Goal: Task Accomplishment & Management: Manage account settings

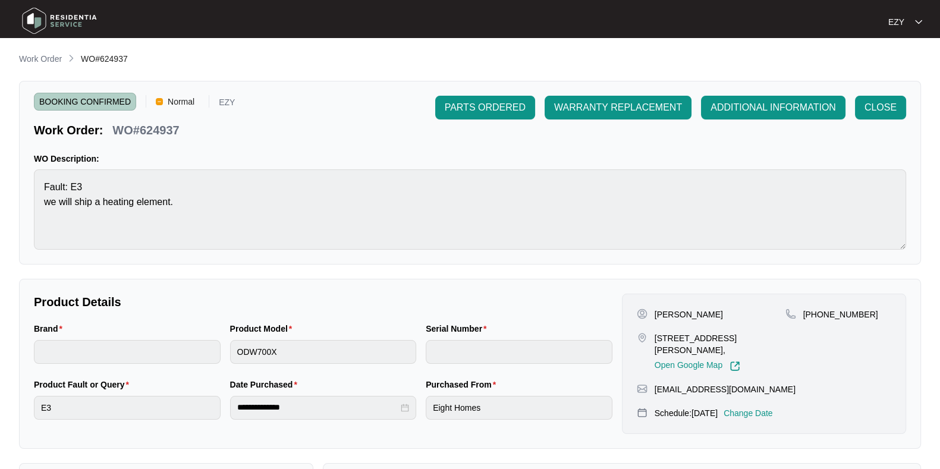
click at [46, 64] on p "Work Order" at bounding box center [40, 59] width 43 height 12
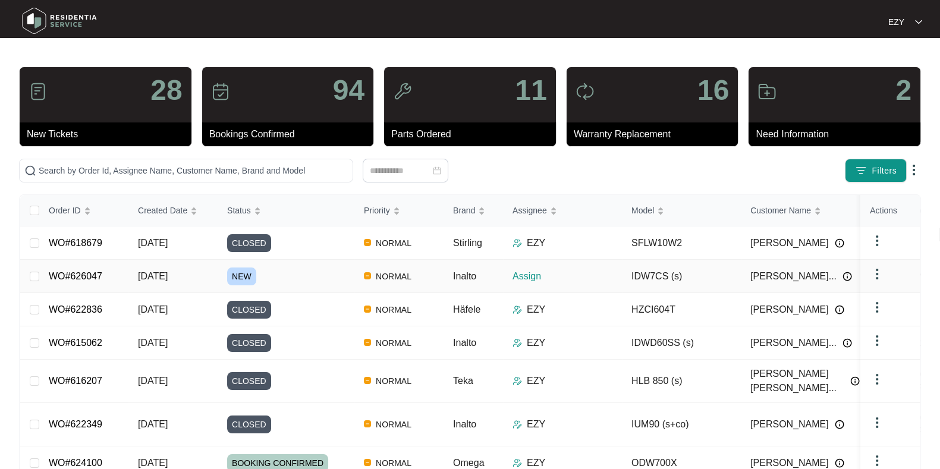
click at [300, 278] on div "NEW" at bounding box center [290, 276] width 127 height 18
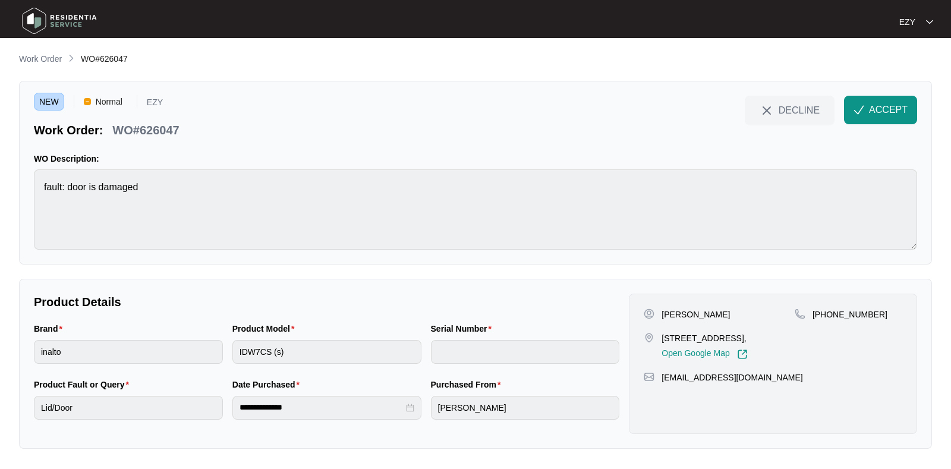
click at [47, 63] on p "Work Order" at bounding box center [40, 59] width 43 height 12
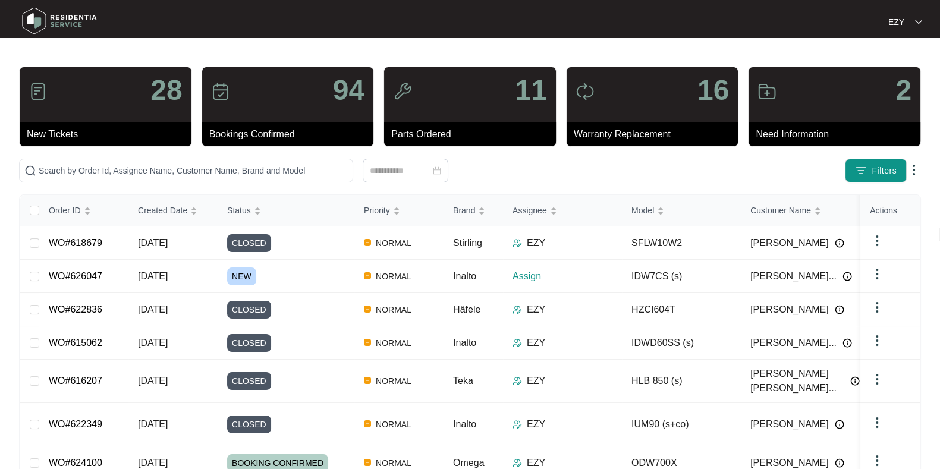
click at [872, 168] on span "Filters" at bounding box center [883, 171] width 25 height 12
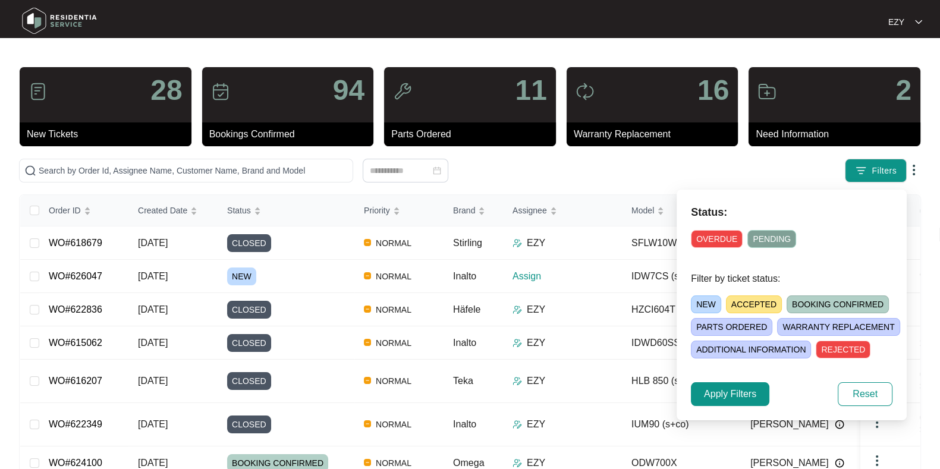
click at [701, 298] on span "NEW" at bounding box center [706, 304] width 30 height 18
click at [719, 396] on span "Apply Filters" at bounding box center [730, 394] width 52 height 14
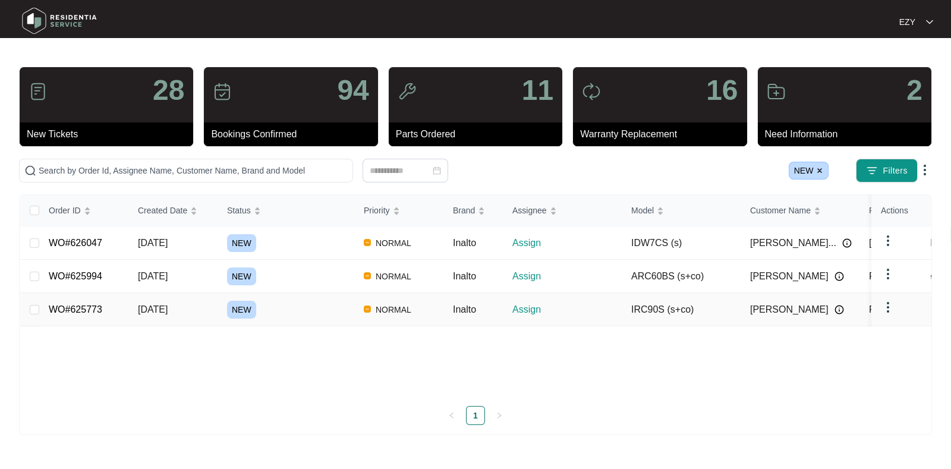
click at [307, 317] on td "NEW" at bounding box center [286, 309] width 137 height 33
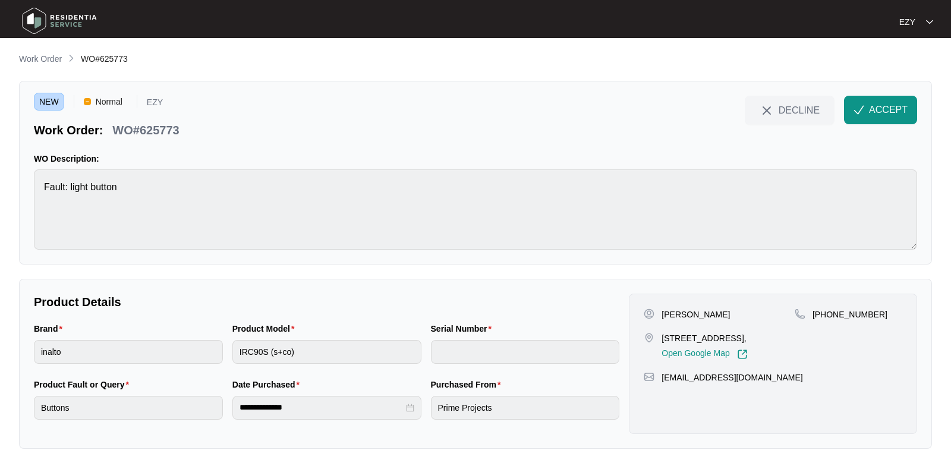
click at [859, 111] on img "button" at bounding box center [858, 110] width 11 height 11
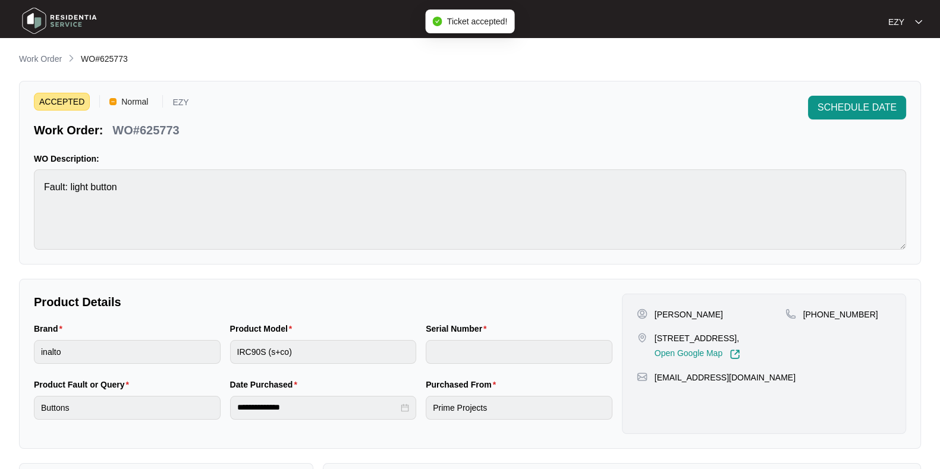
click at [165, 122] on p "WO#625773" at bounding box center [145, 130] width 67 height 17
copy div "WO#625773 SCHEDULE DATE"
click at [657, 344] on p "[STREET_ADDRESS]," at bounding box center [697, 338] width 86 height 12
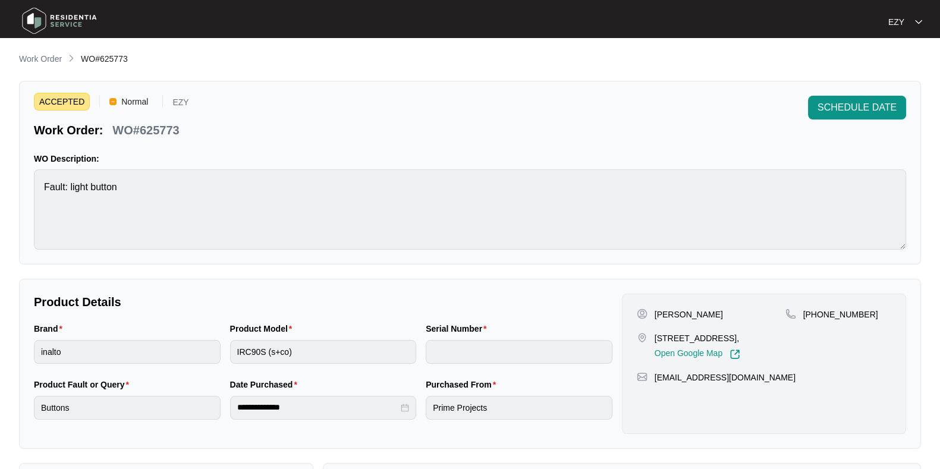
click at [657, 344] on p "[STREET_ADDRESS]," at bounding box center [697, 338] width 86 height 12
copy p "[STREET_ADDRESS],"
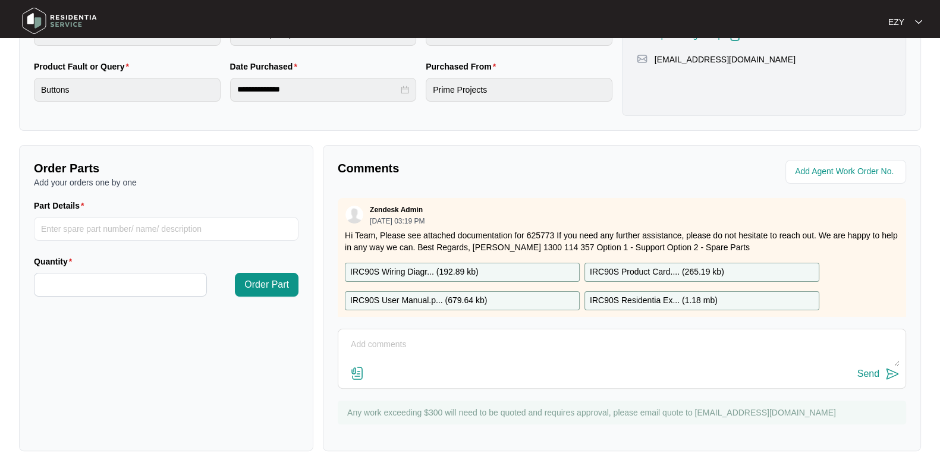
scroll to position [21, 0]
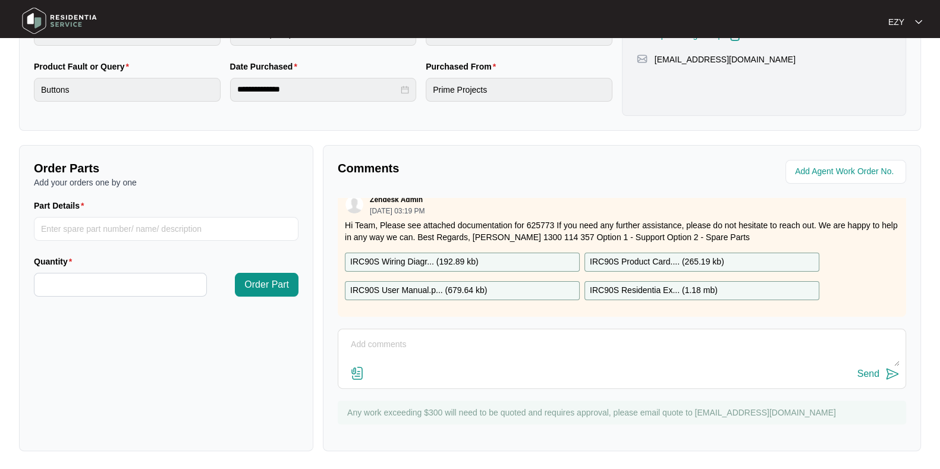
click at [464, 256] on p "IRC90S Wiring Diagr... ( 192.89 kb )" at bounding box center [414, 262] width 128 height 13
click at [470, 284] on p "IRC90S User Manual.p... ( 679.64 kb )" at bounding box center [418, 290] width 137 height 13
click at [612, 256] on p "IRC90S Product Card.... ( 265.19 kb )" at bounding box center [657, 262] width 134 height 13
click at [642, 284] on p "IRC90S Residentia Ex... ( 1.18 mb )" at bounding box center [654, 290] width 128 height 13
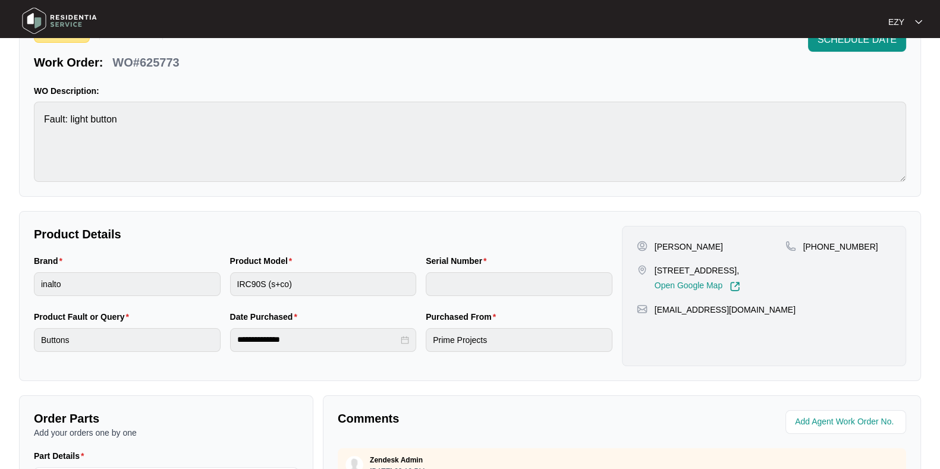
scroll to position [16, 0]
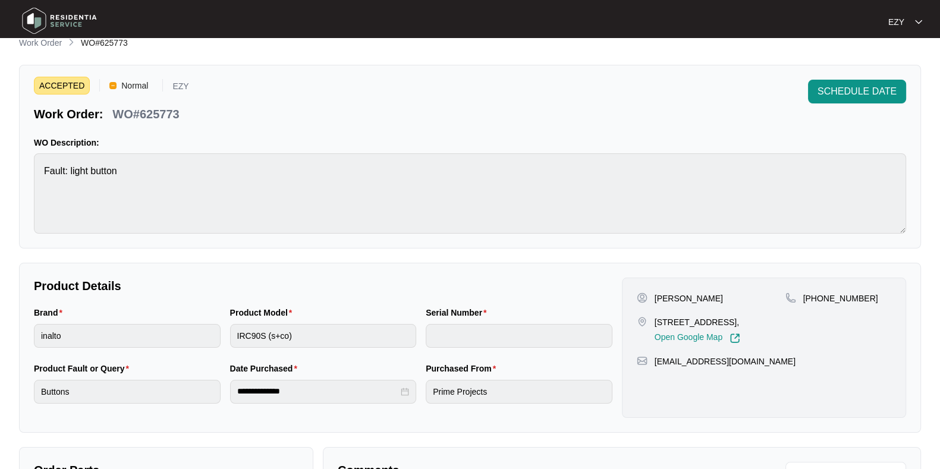
click at [667, 298] on p "[PERSON_NAME]" at bounding box center [688, 298] width 68 height 12
copy p "[PERSON_NAME]"
drag, startPoint x: 861, startPoint y: 292, endPoint x: 818, endPoint y: 298, distance: 43.8
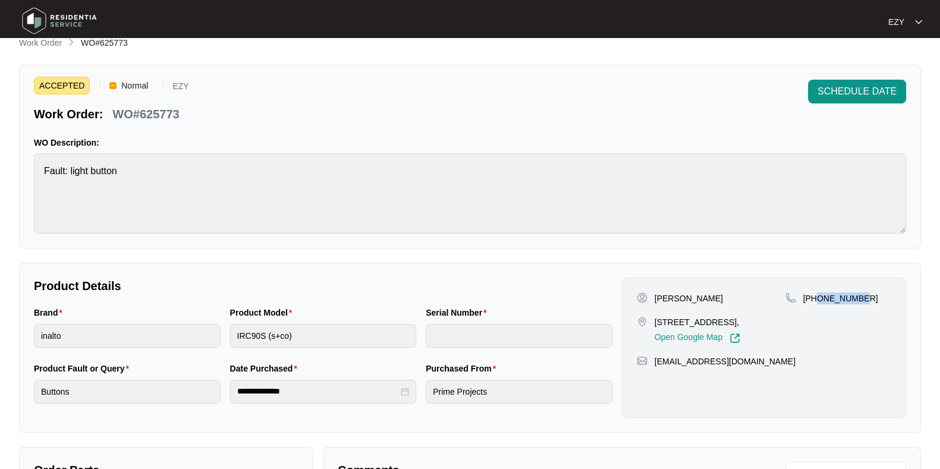
click at [818, 298] on div "[PHONE_NUMBER]" at bounding box center [838, 298] width 106 height 12
copy p "416501645"
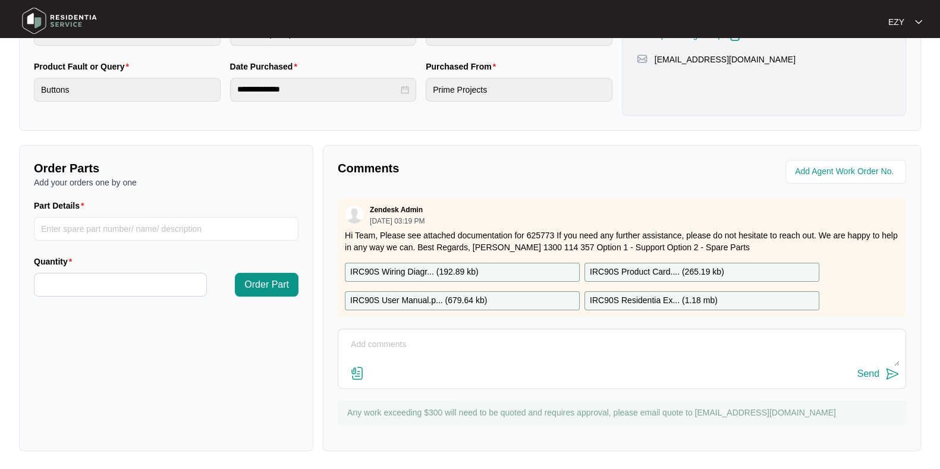
scroll to position [0, 0]
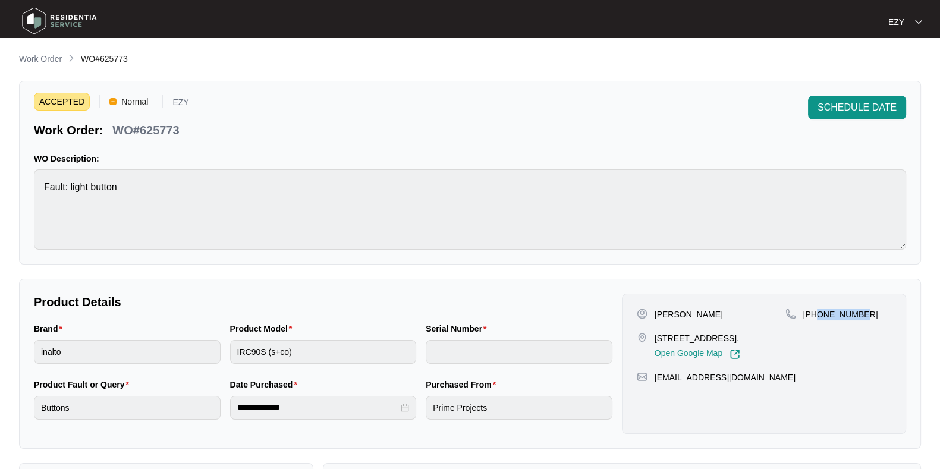
click at [26, 58] on p "Work Order" at bounding box center [40, 59] width 43 height 12
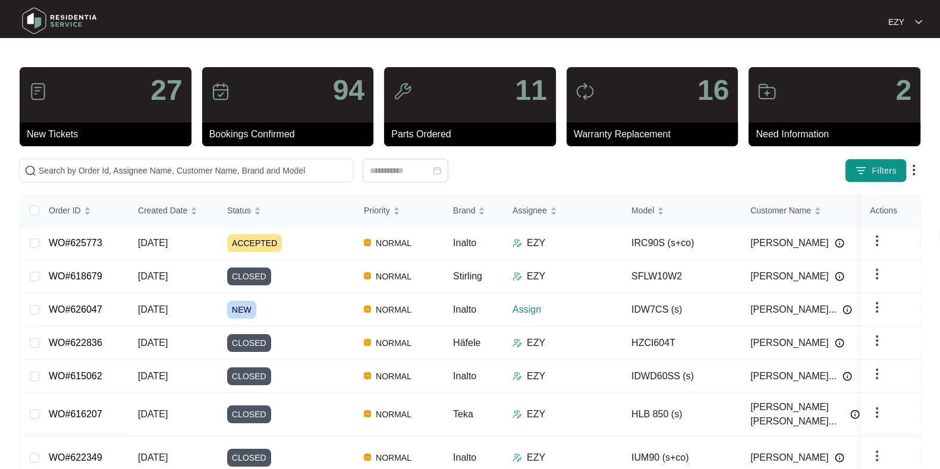
click at [880, 176] on span "Filters" at bounding box center [883, 171] width 25 height 12
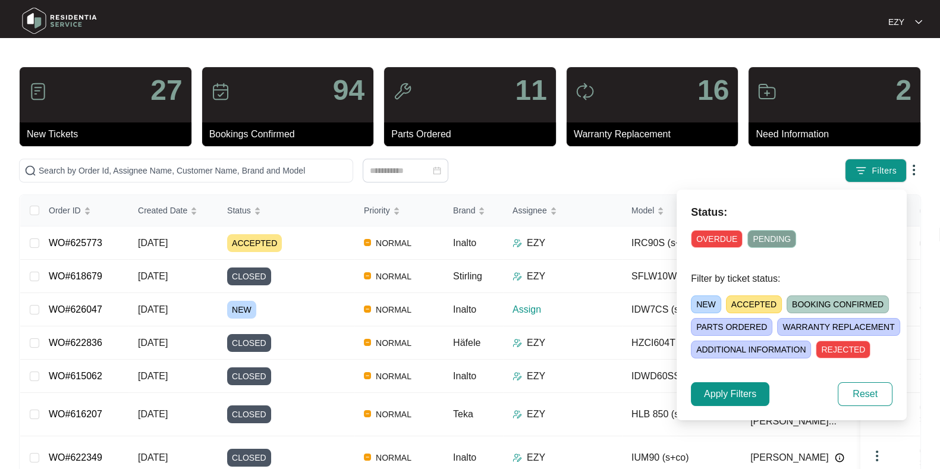
click at [699, 307] on span "NEW" at bounding box center [706, 304] width 30 height 18
click at [728, 389] on span "Apply Filters" at bounding box center [730, 394] width 52 height 14
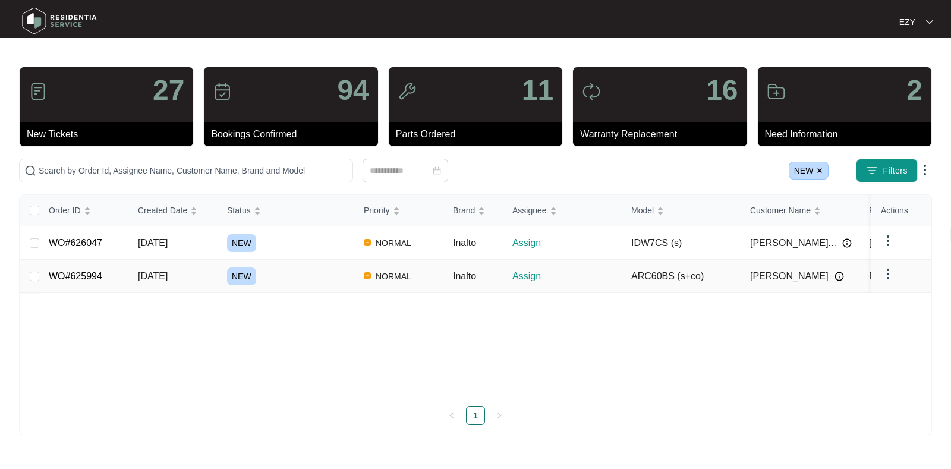
click at [273, 272] on div "NEW" at bounding box center [290, 276] width 127 height 18
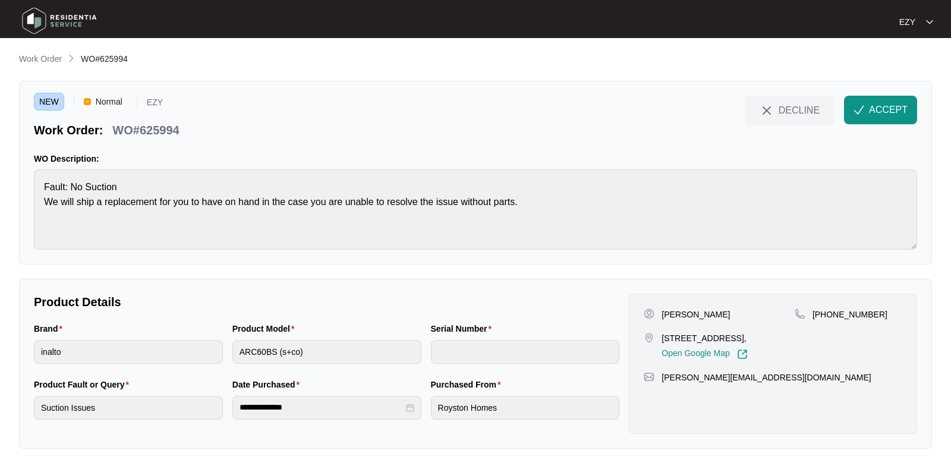
click at [147, 127] on p "WO#625994" at bounding box center [145, 130] width 67 height 17
copy div "WO#625994 DECLINE ACCEPT"
click at [672, 338] on p "[STREET_ADDRESS]," at bounding box center [704, 338] width 86 height 12
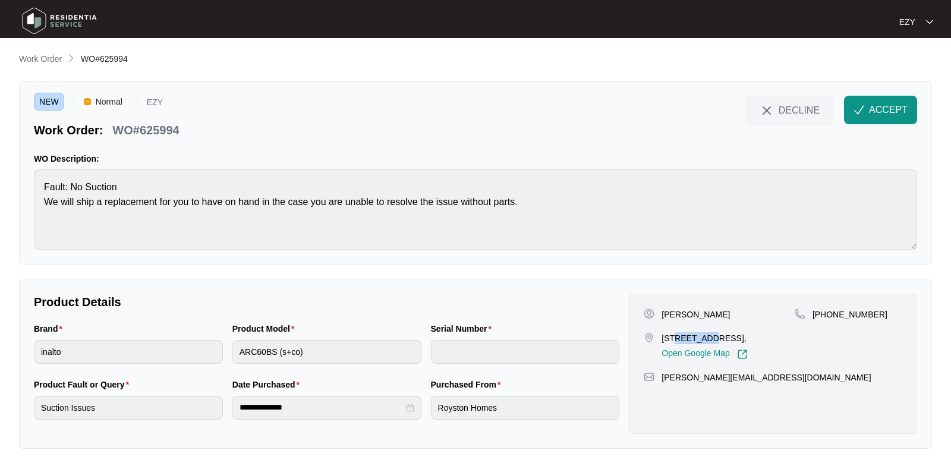
click at [672, 338] on p "[STREET_ADDRESS]," at bounding box center [704, 338] width 86 height 12
copy p "[STREET_ADDRESS],"
click at [677, 310] on p "[PERSON_NAME]" at bounding box center [695, 314] width 68 height 12
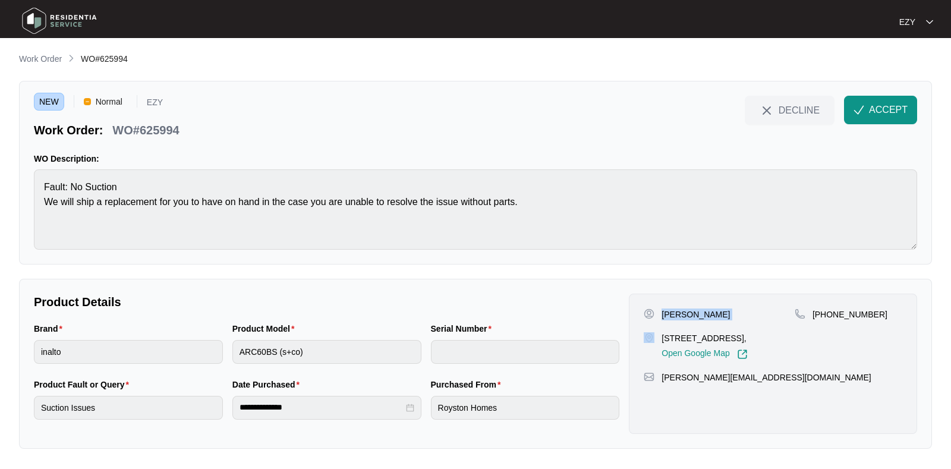
click at [677, 310] on p "[PERSON_NAME]" at bounding box center [695, 314] width 68 height 12
copy p "[PERSON_NAME]"
drag, startPoint x: 887, startPoint y: 316, endPoint x: 826, endPoint y: 320, distance: 60.7
click at [826, 320] on div "[PHONE_NUMBER]" at bounding box center [849, 333] width 108 height 51
copy p "400646840"
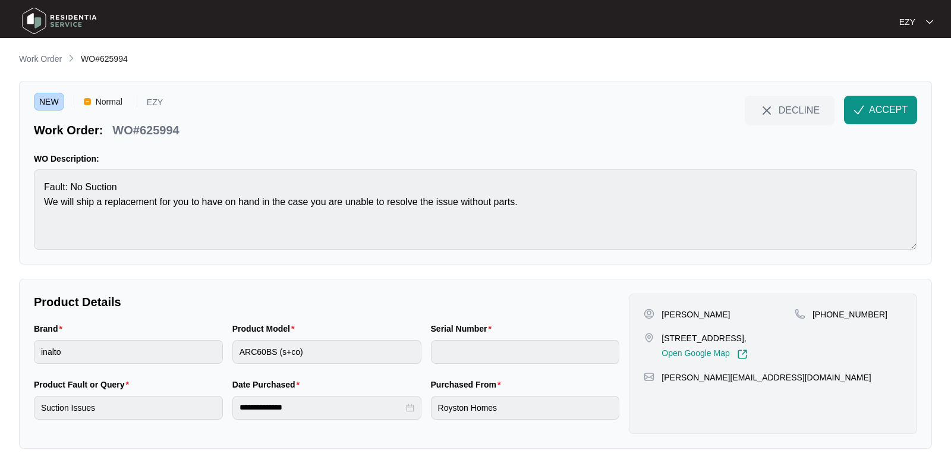
click at [574, 283] on div "**********" at bounding box center [475, 364] width 913 height 170
click at [883, 112] on span "ACCEPT" at bounding box center [888, 110] width 39 height 14
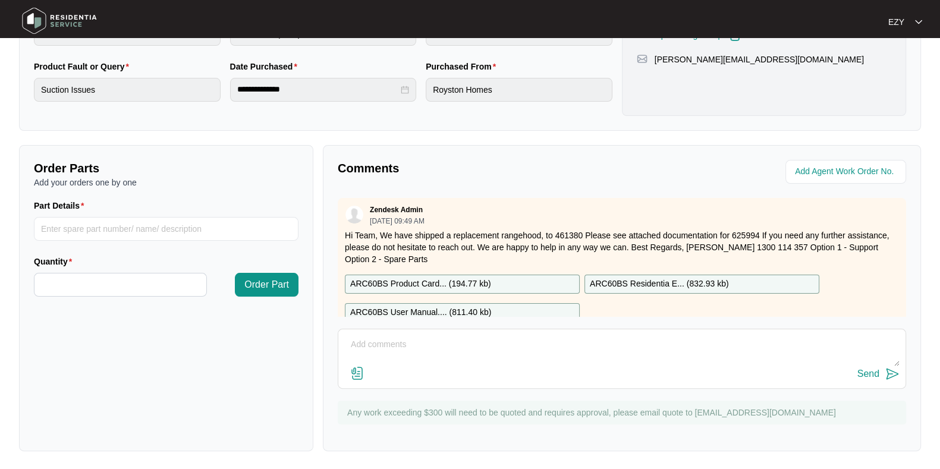
scroll to position [33, 0]
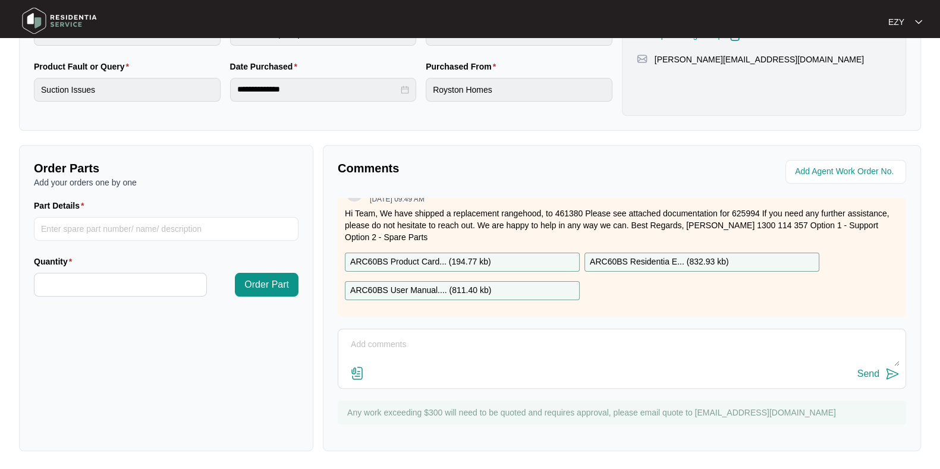
click at [538, 253] on div "ARC60BS Product Card... ( 194.77 kb )" at bounding box center [462, 262] width 235 height 19
click at [539, 281] on div "ARC60BS User Manual.... ( 811.40 kb )" at bounding box center [462, 290] width 235 height 19
click at [657, 256] on p "ARC60BS Residentia E... ( 832.93 kb )" at bounding box center [659, 262] width 138 height 13
click at [453, 207] on p "Hi Team, We have shipped a replacement rangehood, to 461380 Please see attached…" at bounding box center [622, 225] width 554 height 36
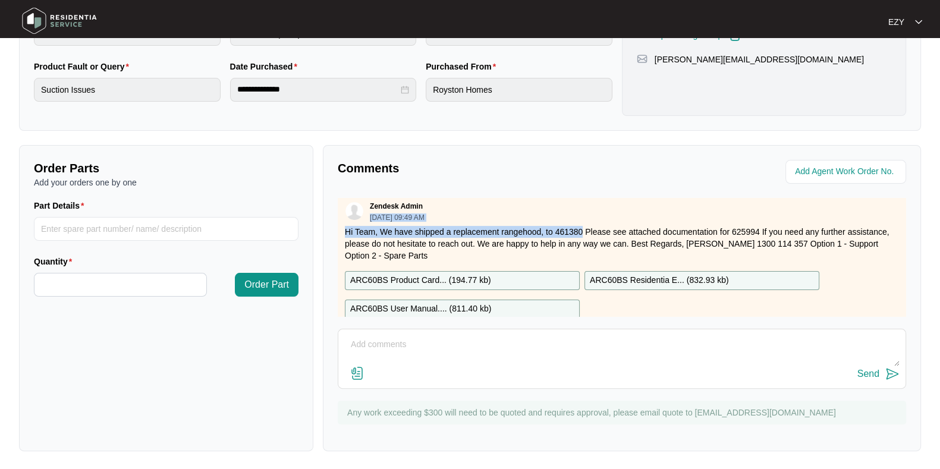
scroll to position [0, 0]
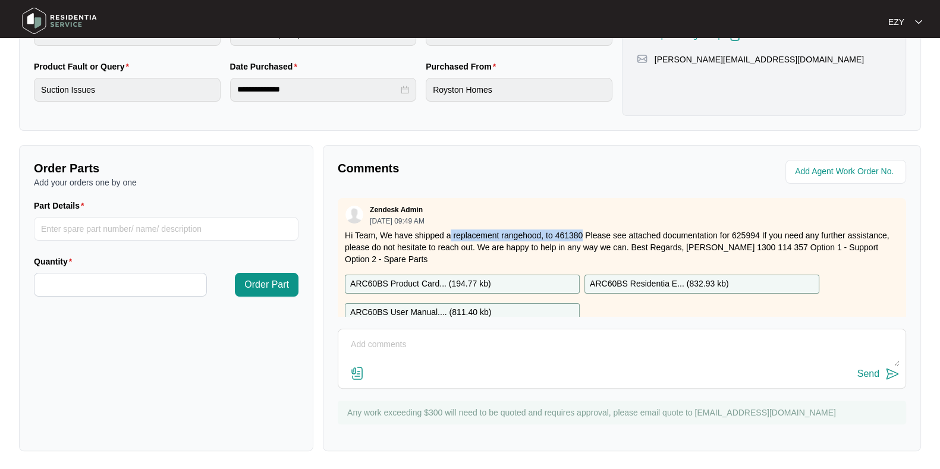
drag, startPoint x: 582, startPoint y: 199, endPoint x: 452, endPoint y: 230, distance: 133.9
click at [452, 230] on p "Hi Team, We have shipped a replacement rangehood, to 461380 Please see attached…" at bounding box center [622, 247] width 554 height 36
copy p "replacement rangehood, to 461380"
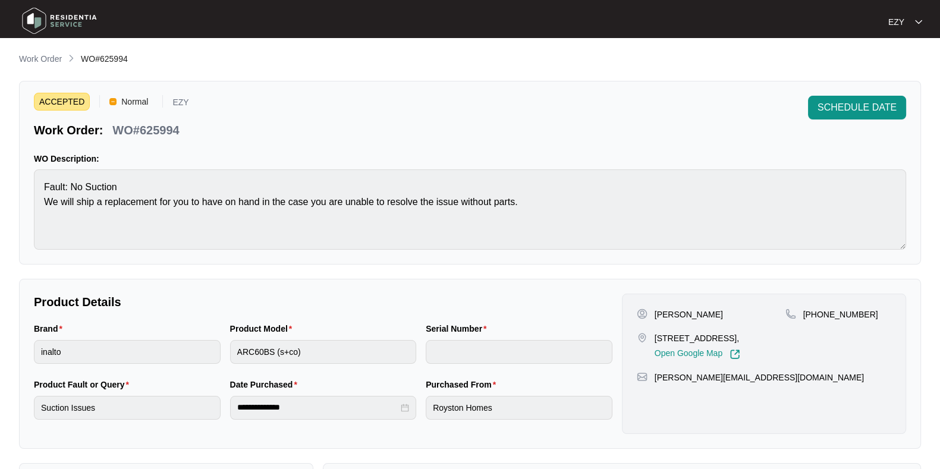
click at [51, 56] on p "Work Order" at bounding box center [40, 59] width 43 height 12
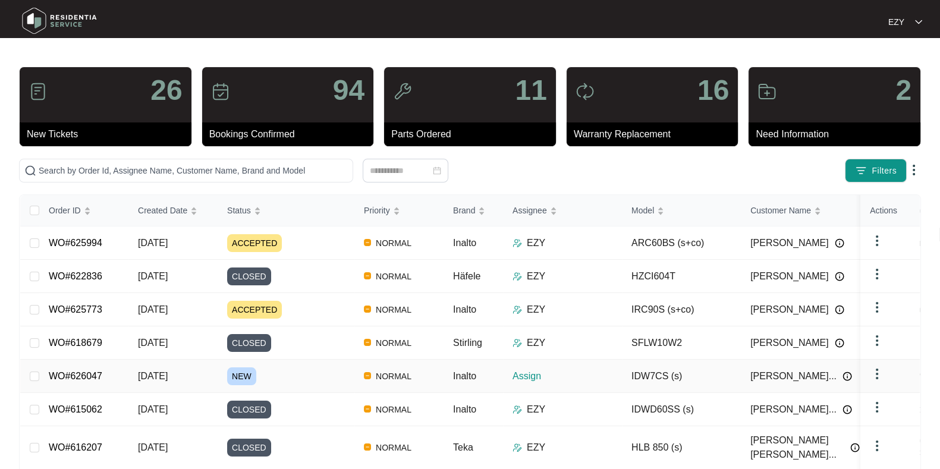
click at [301, 363] on td "NEW" at bounding box center [286, 376] width 137 height 33
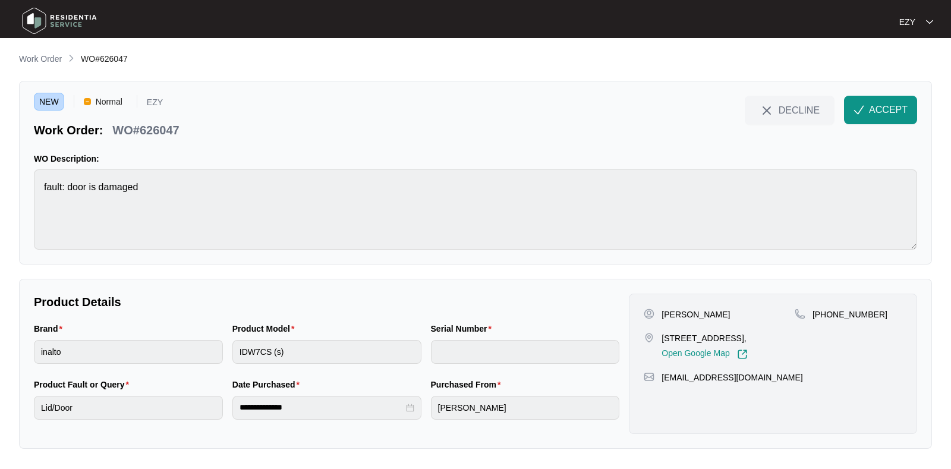
click at [880, 105] on span "ACCEPT" at bounding box center [888, 110] width 39 height 14
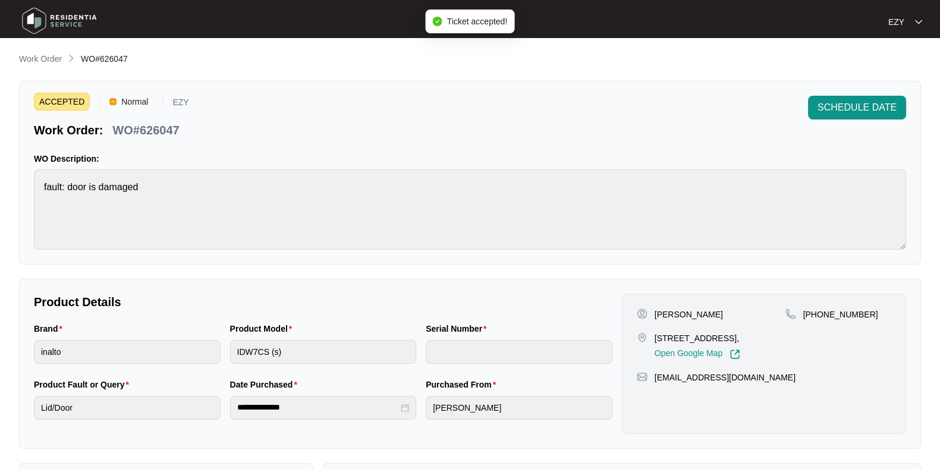
click at [154, 130] on p "WO#626047" at bounding box center [145, 130] width 67 height 17
copy div "WO#626047 SCHEDULE DATE"
click at [685, 339] on p "[STREET_ADDRESS]," at bounding box center [697, 338] width 86 height 12
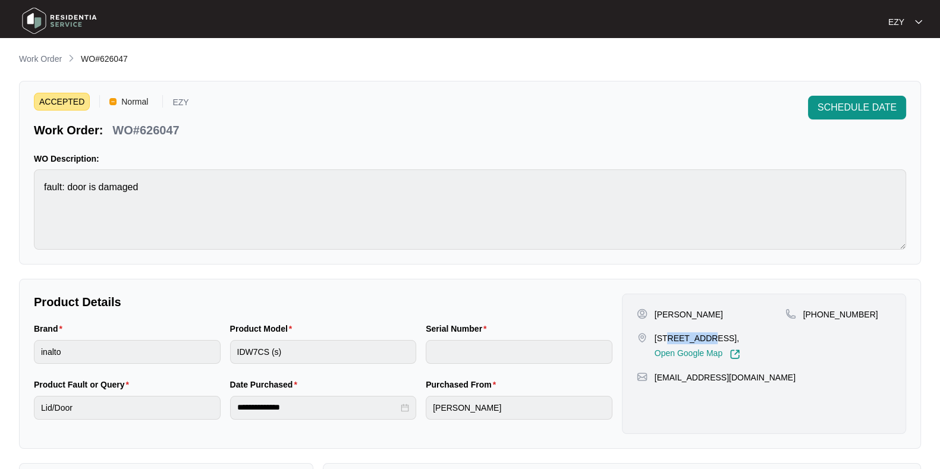
click at [685, 339] on p "[STREET_ADDRESS]," at bounding box center [697, 338] width 86 height 12
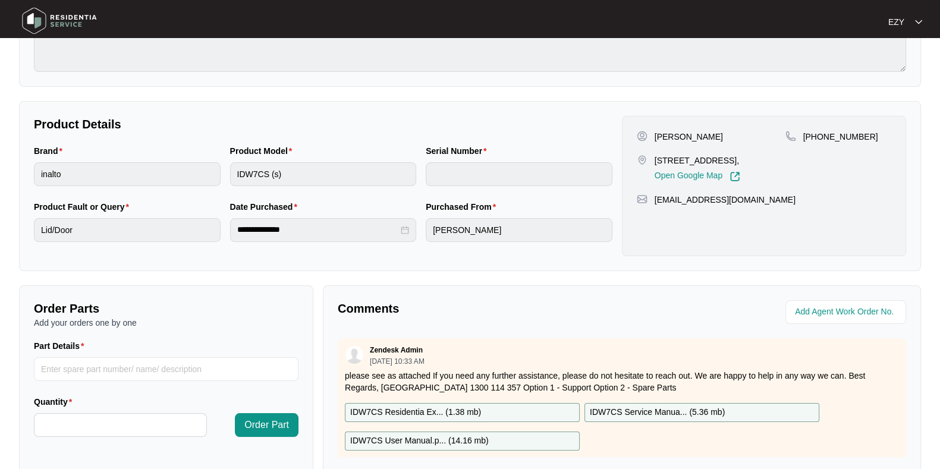
scroll to position [184, 0]
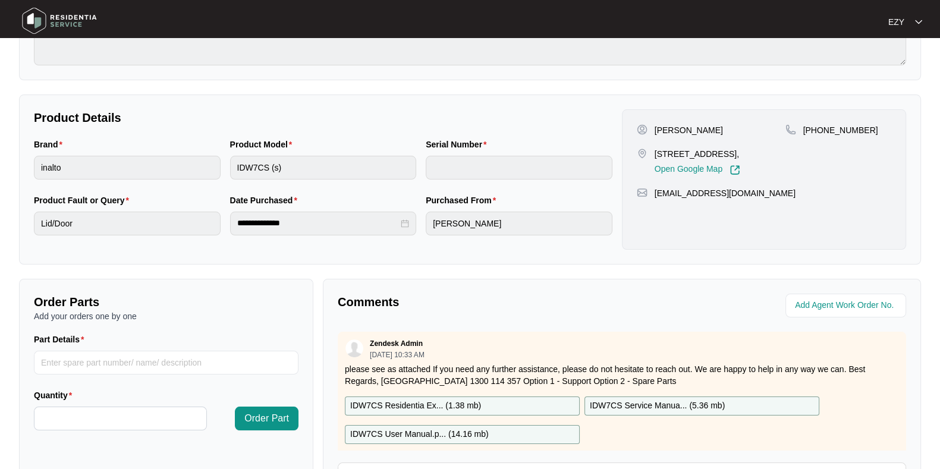
click at [667, 130] on p "[PERSON_NAME]" at bounding box center [688, 130] width 68 height 12
drag, startPoint x: 870, startPoint y: 131, endPoint x: 817, endPoint y: 131, distance: 52.9
click at [817, 131] on div "[PHONE_NUMBER]" at bounding box center [838, 130] width 106 height 12
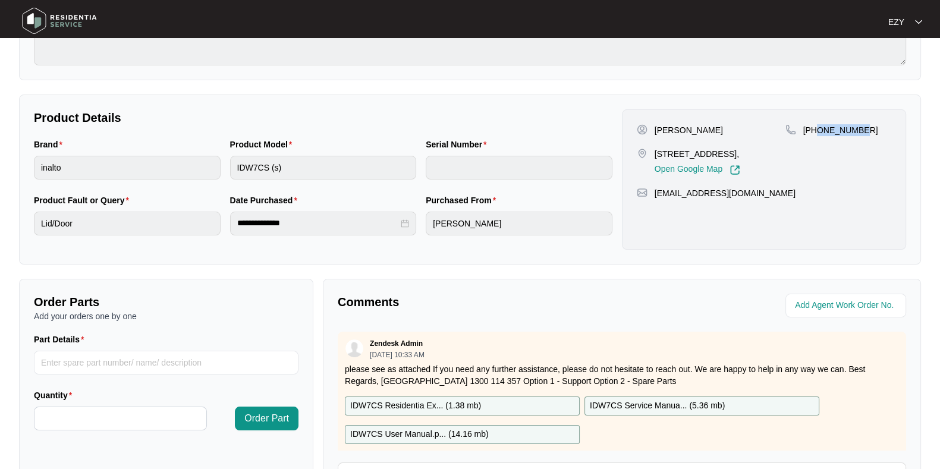
scroll to position [318, 0]
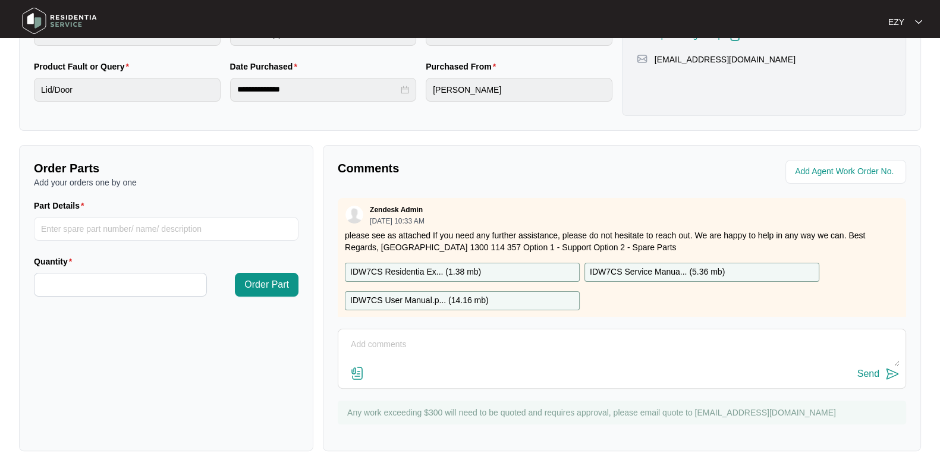
click at [508, 264] on div "IDW7CS Residentia Ex... ( 1.38 mb )" at bounding box center [462, 272] width 235 height 19
click at [519, 295] on div "IDW7CS User Manual.p... ( 14.16 mb )" at bounding box center [462, 300] width 235 height 19
click at [628, 272] on p "IDW7CS Service Manua... ( 5.36 mb )" at bounding box center [657, 272] width 135 height 13
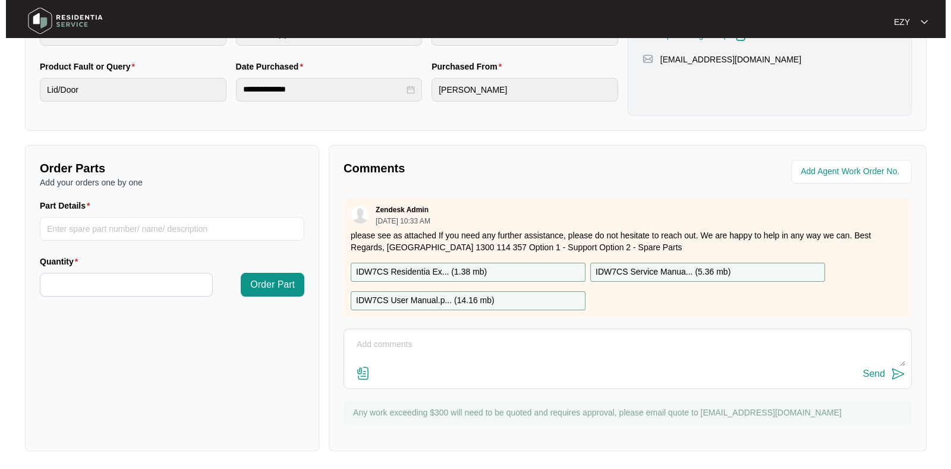
scroll to position [0, 0]
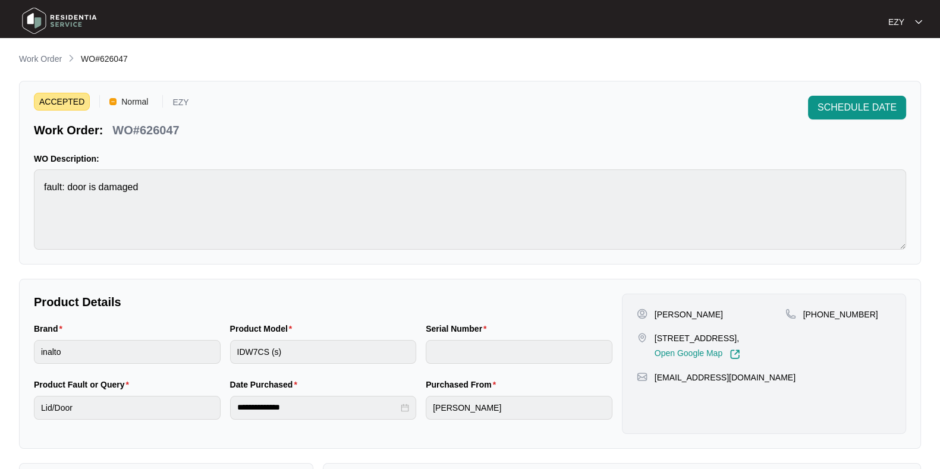
click at [53, 58] on p "Work Order" at bounding box center [40, 59] width 43 height 12
click at [50, 64] on p "Work Order" at bounding box center [40, 59] width 43 height 12
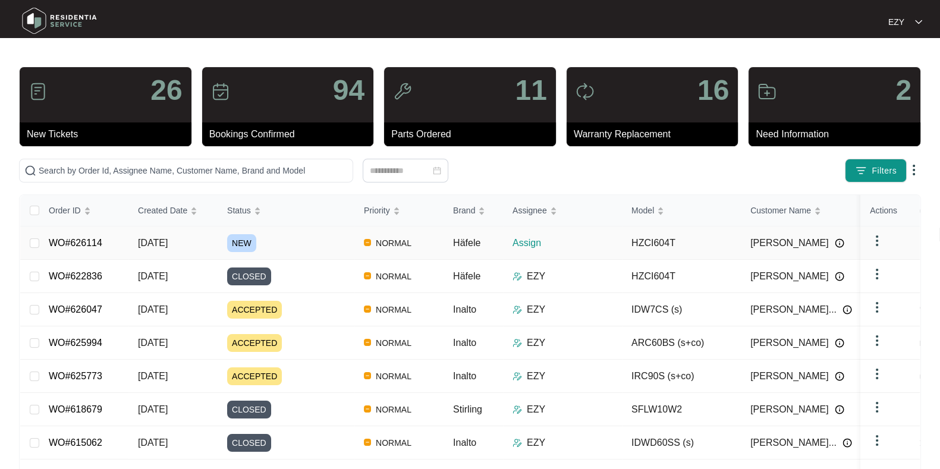
click at [300, 245] on div "NEW" at bounding box center [290, 243] width 127 height 18
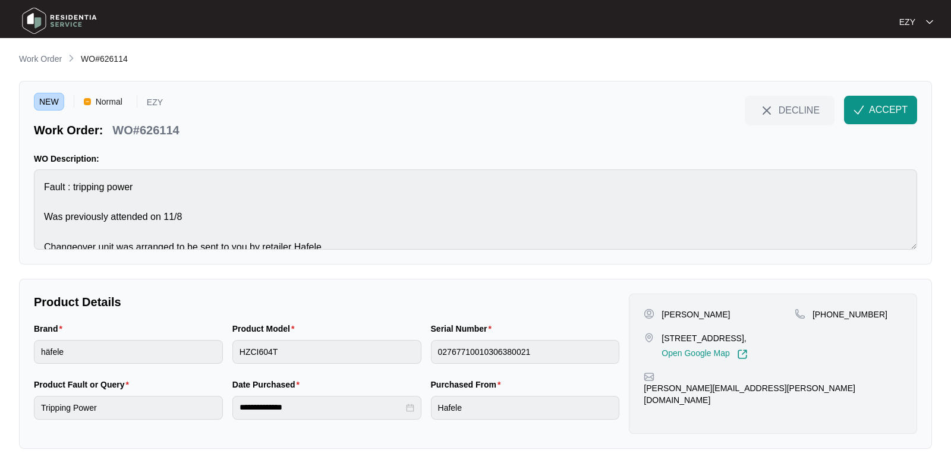
click at [878, 111] on span "ACCEPT" at bounding box center [888, 110] width 39 height 14
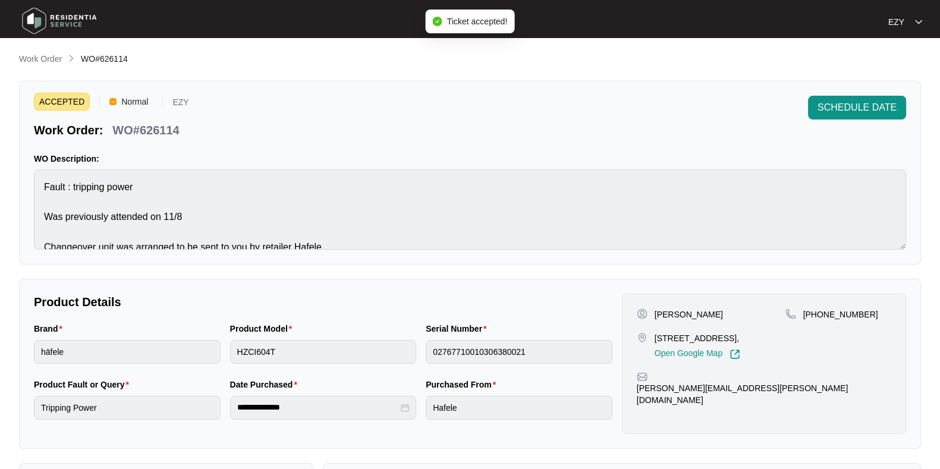
click at [160, 129] on p "WO#626114" at bounding box center [145, 130] width 67 height 17
click at [678, 336] on p "[STREET_ADDRESS]," at bounding box center [697, 338] width 86 height 12
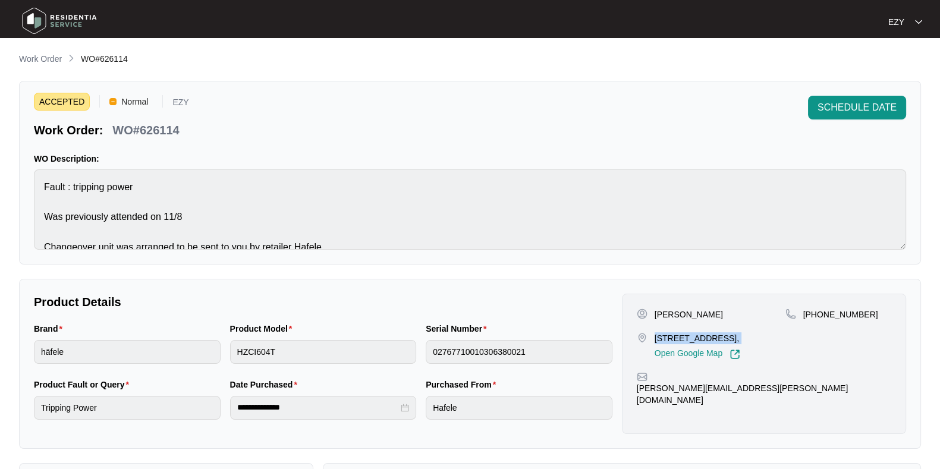
click at [678, 336] on p "[STREET_ADDRESS]," at bounding box center [697, 338] width 86 height 12
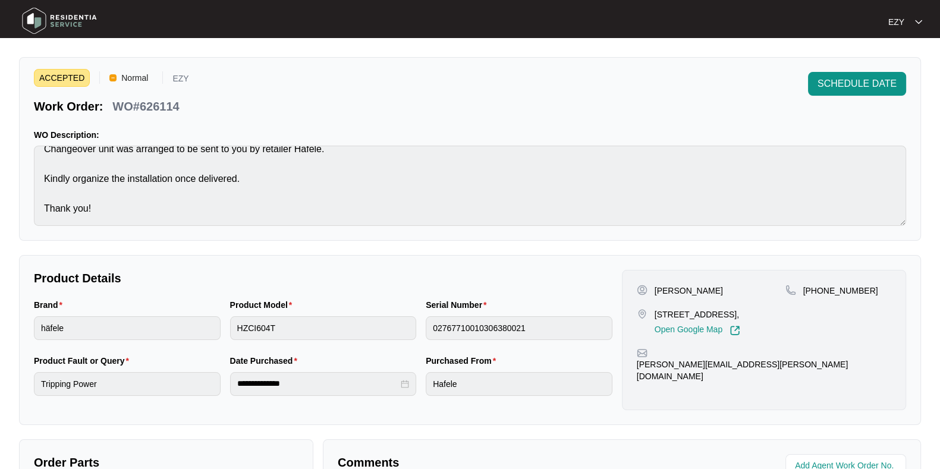
scroll to position [24, 0]
click at [663, 281] on div "[PERSON_NAME] [STREET_ADDRESS], Open Google Map [PHONE_NUMBER] [PERSON_NAME][EM…" at bounding box center [764, 339] width 284 height 140
drag, startPoint x: 871, startPoint y: 292, endPoint x: 815, endPoint y: 281, distance: 56.9
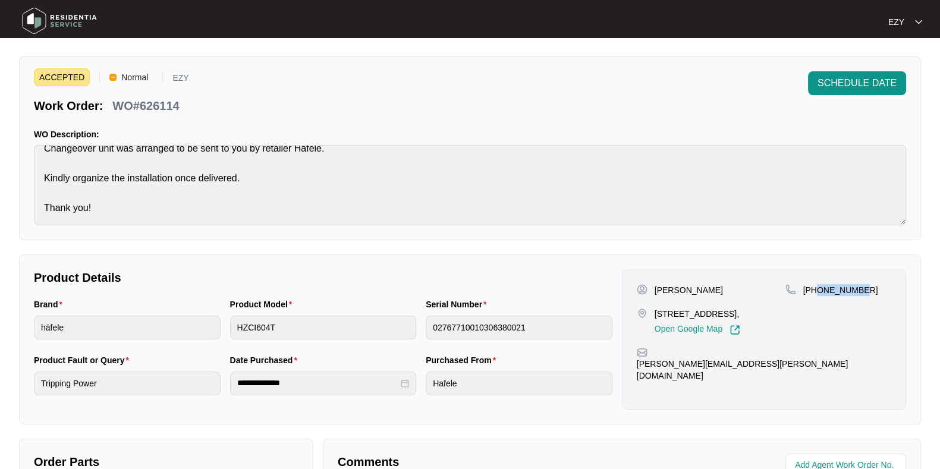
click at [815, 281] on div "[PERSON_NAME] [STREET_ADDRESS], Open Google Map [PHONE_NUMBER] [PERSON_NAME][EM…" at bounding box center [764, 339] width 284 height 140
